Goal: Transaction & Acquisition: Subscribe to service/newsletter

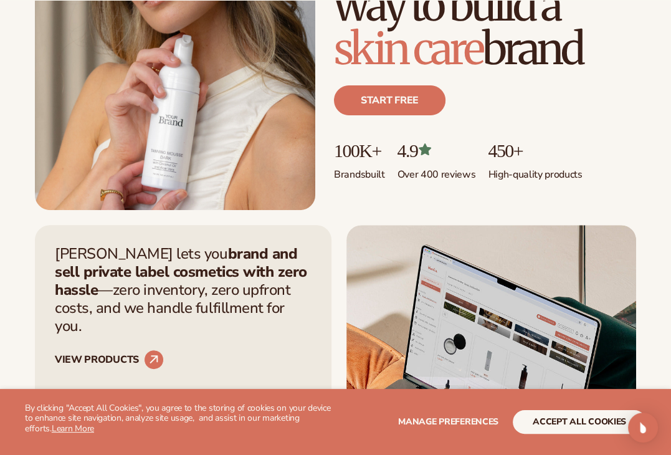
scroll to position [249, 0]
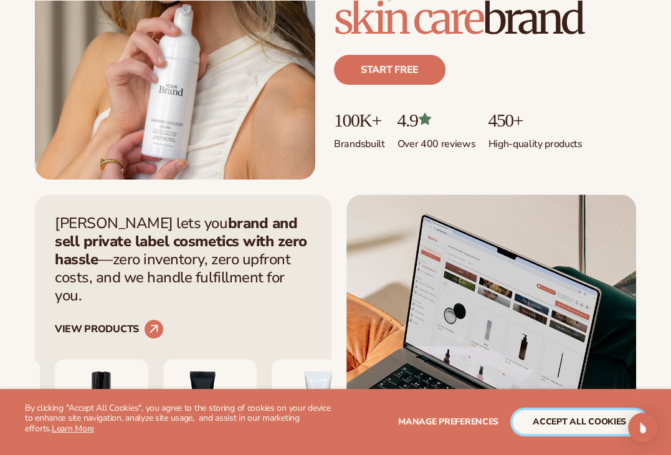
click at [523, 416] on button "accept all cookies" at bounding box center [579, 422] width 133 height 24
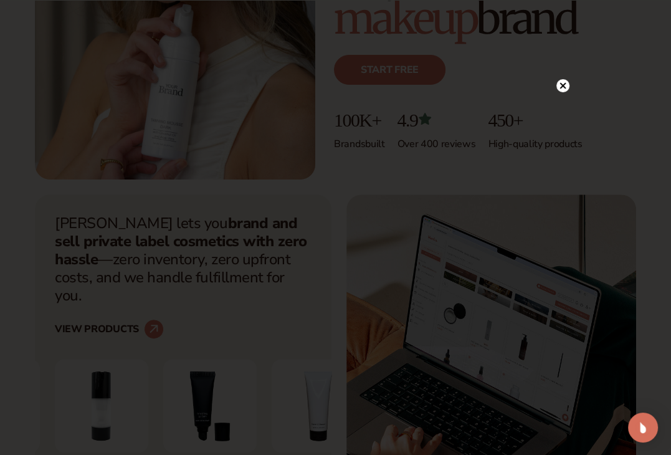
click at [565, 83] on icon at bounding box center [563, 85] width 6 height 6
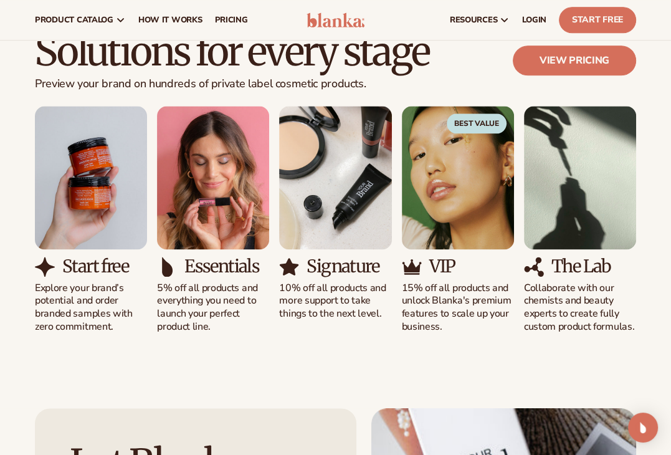
scroll to position [0, 0]
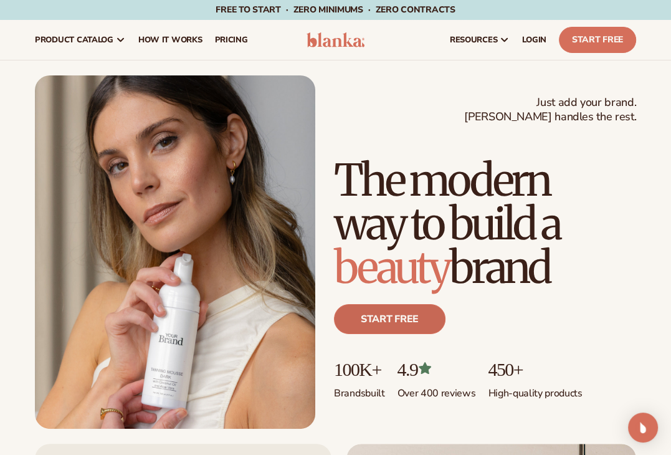
click at [402, 320] on link "Start free" at bounding box center [390, 319] width 112 height 30
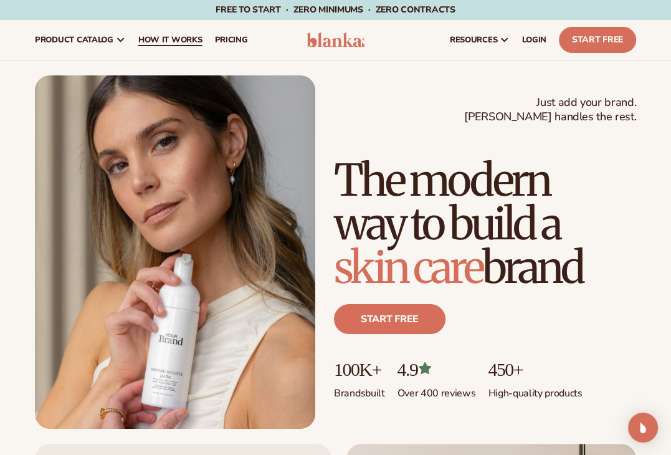
click at [146, 41] on span "How It Works" at bounding box center [170, 40] width 64 height 10
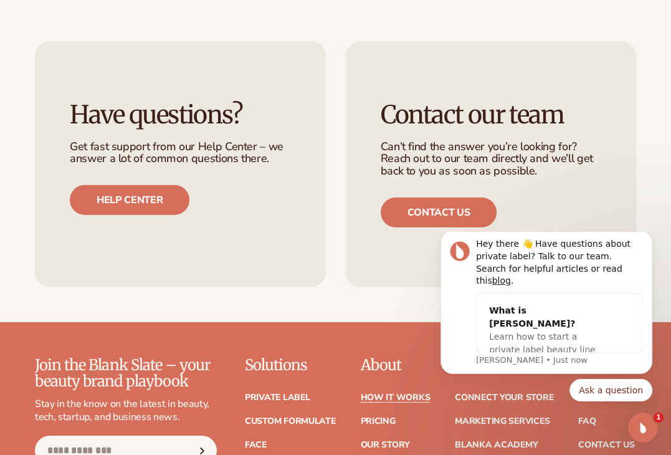
scroll to position [2617, 0]
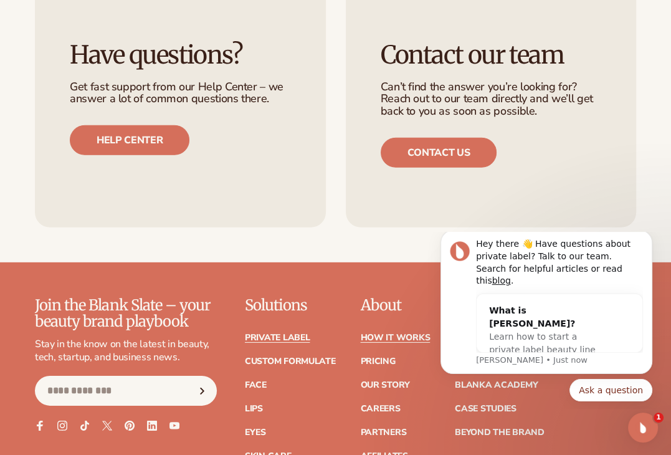
click at [274, 333] on link "Private label" at bounding box center [277, 337] width 65 height 9
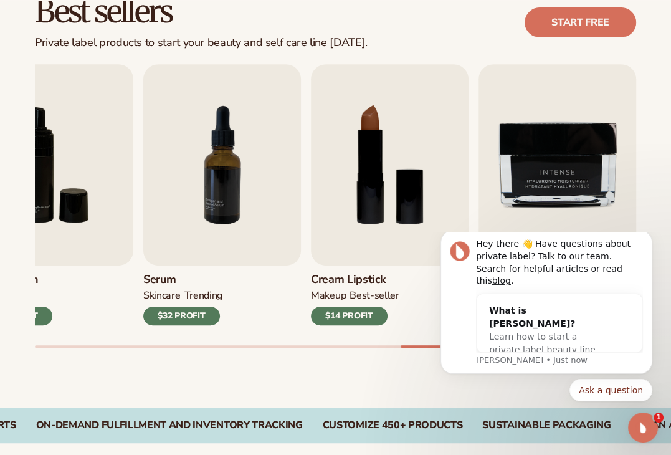
click at [177, 389] on div "Best sellers Private label products to start your beauty and self care line tod…" at bounding box center [335, 184] width 671 height 447
click at [647, 237] on icon "Dismiss notification" at bounding box center [649, 234] width 7 height 7
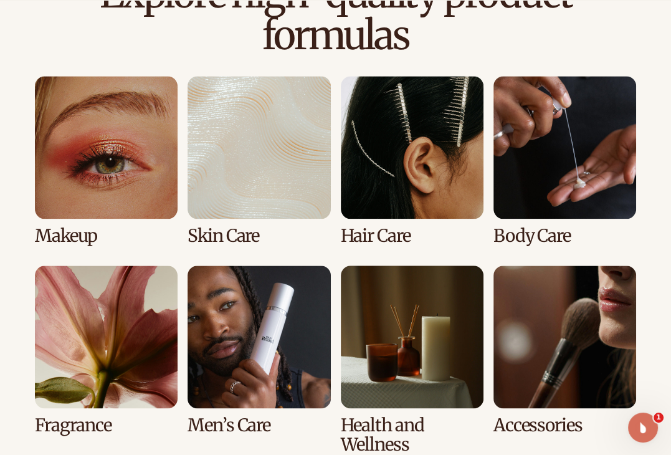
scroll to position [945, 0]
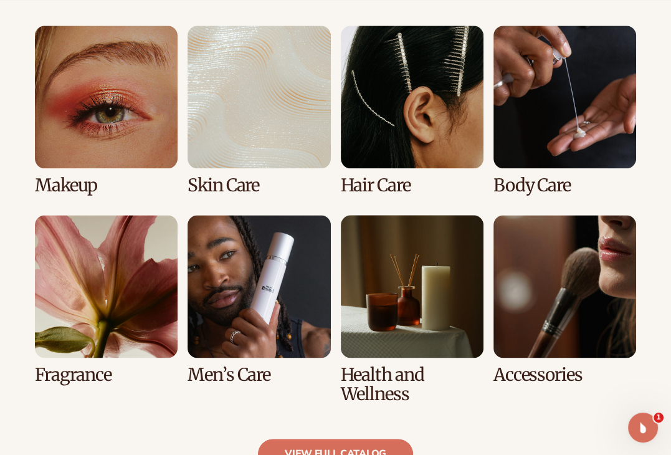
click at [211, 131] on link "2 / 8" at bounding box center [259, 111] width 143 height 170
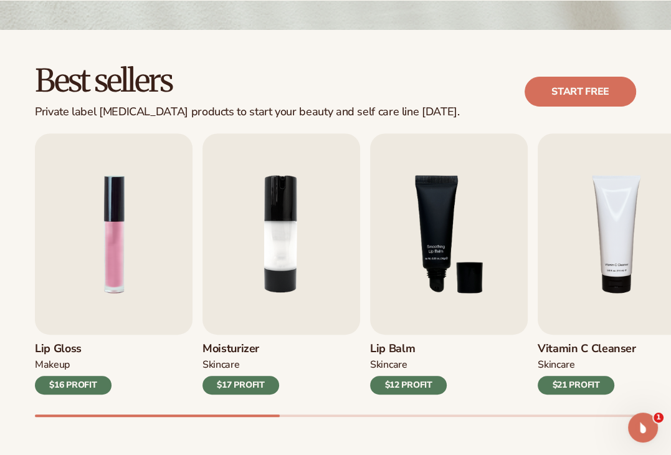
scroll to position [312, 0]
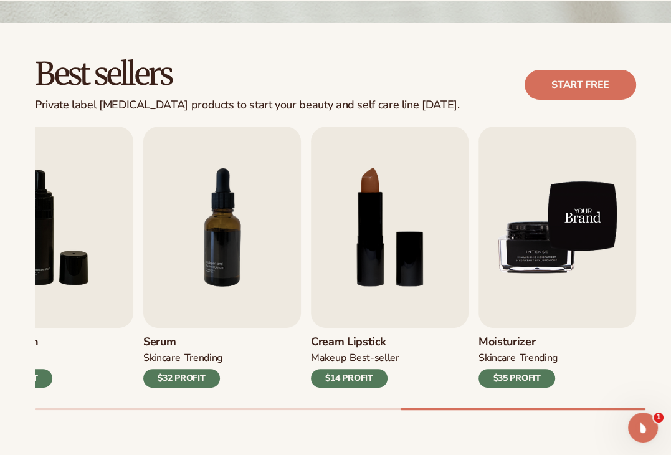
click at [568, 254] on img "9 / 9" at bounding box center [558, 227] width 158 height 201
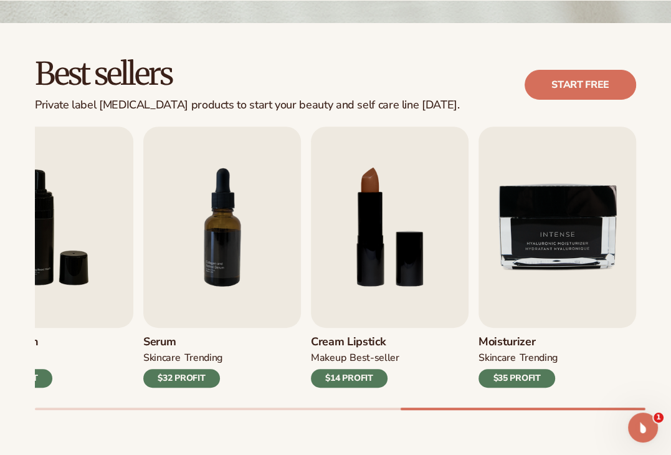
click at [523, 378] on div "$35 PROFIT" at bounding box center [517, 378] width 77 height 19
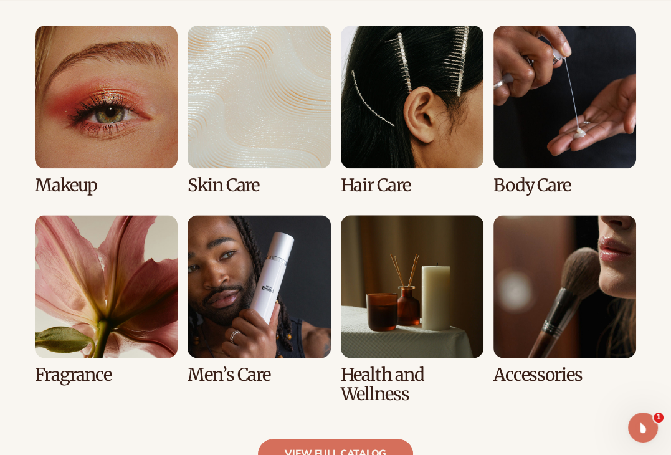
scroll to position [1007, 0]
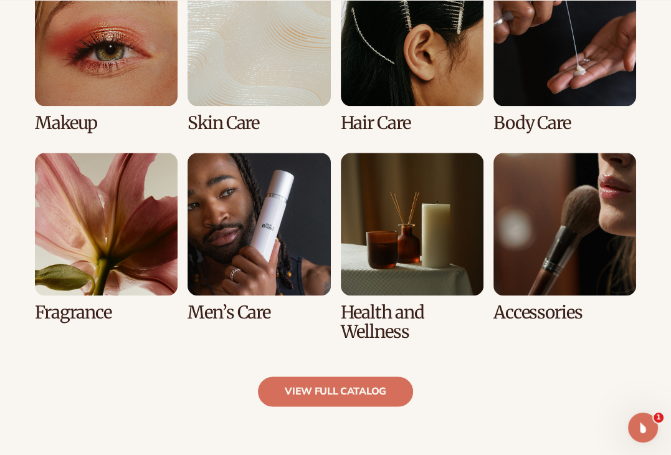
click at [131, 50] on link "1 / 8" at bounding box center [106, 48] width 143 height 170
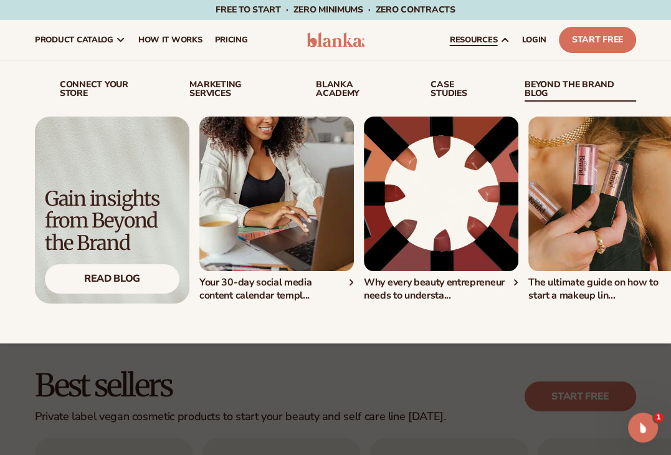
click at [276, 287] on div "Your 30-day social media content calendar templ..." at bounding box center [276, 289] width 155 height 26
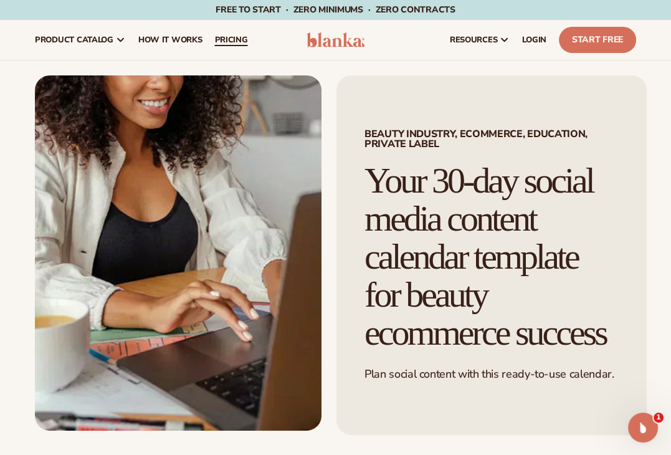
click at [235, 39] on span "pricing" at bounding box center [230, 40] width 33 height 10
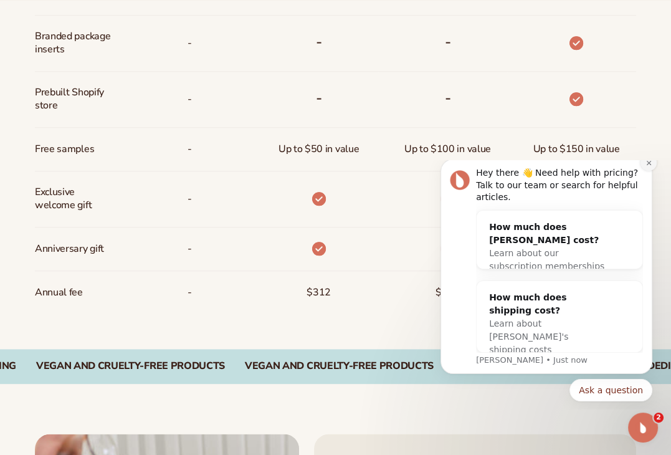
click at [653, 171] on button "Dismiss notification" at bounding box center [649, 163] width 16 height 16
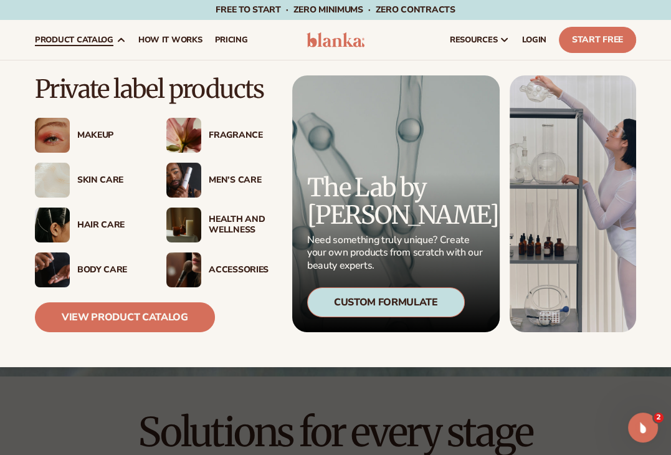
click at [110, 181] on div "Skin Care" at bounding box center [109, 180] width 64 height 11
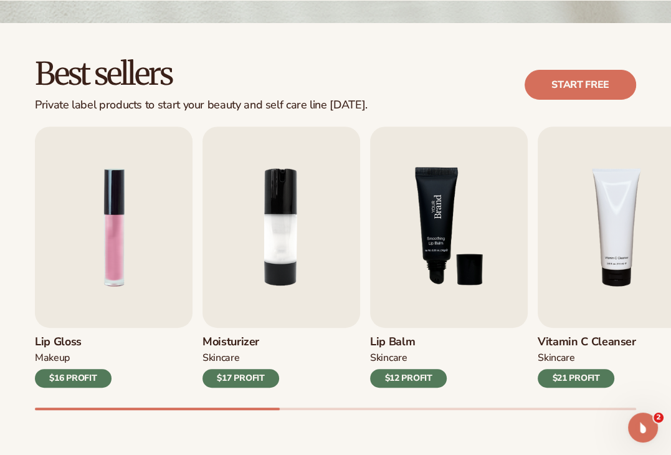
click at [459, 226] on img "3 / 9" at bounding box center [449, 227] width 158 height 201
click at [456, 315] on img "3 / 9" at bounding box center [449, 227] width 158 height 201
click at [434, 353] on div "SKINCARE" at bounding box center [408, 360] width 77 height 18
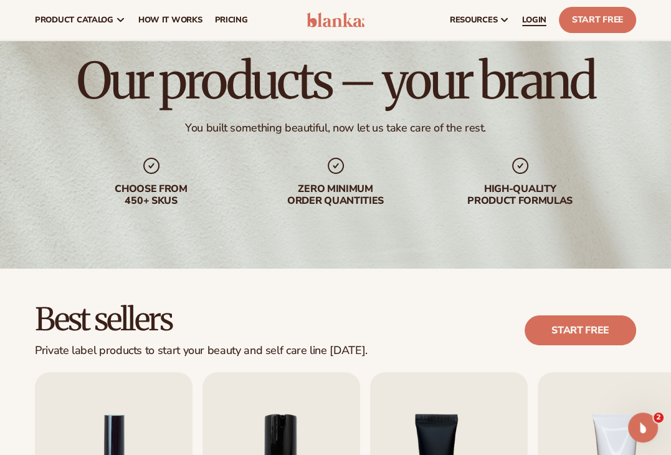
scroll to position [62, 0]
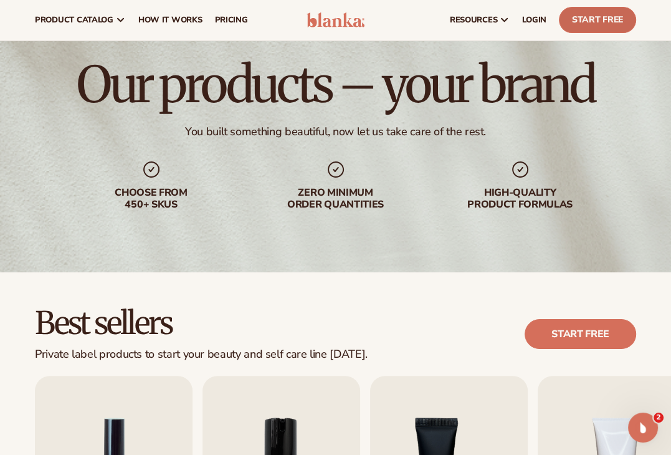
click at [591, 20] on link "Start Free" at bounding box center [597, 20] width 77 height 26
